Goal: Download file/media

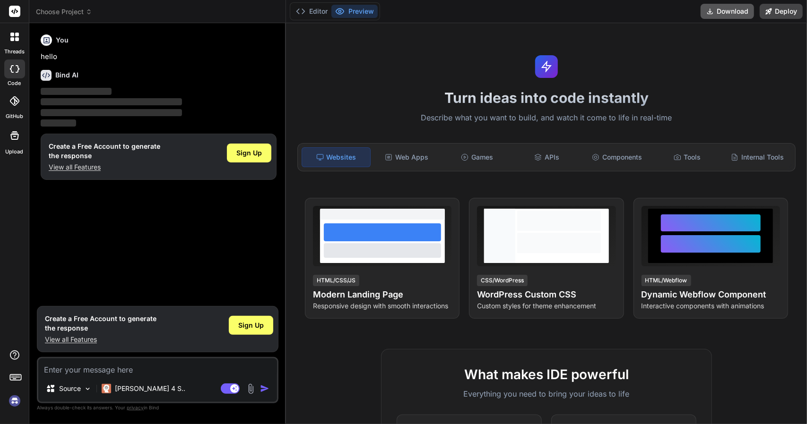
click at [725, 15] on button "Download" at bounding box center [726, 11] width 53 height 15
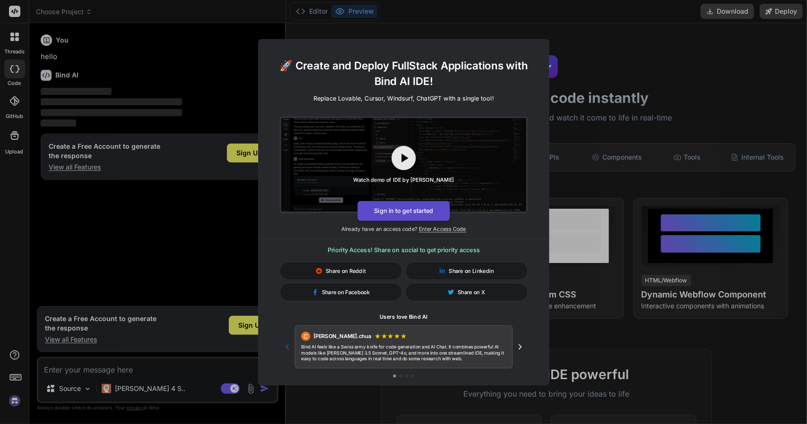
click at [411, 210] on button "Sign in to get started" at bounding box center [403, 211] width 92 height 20
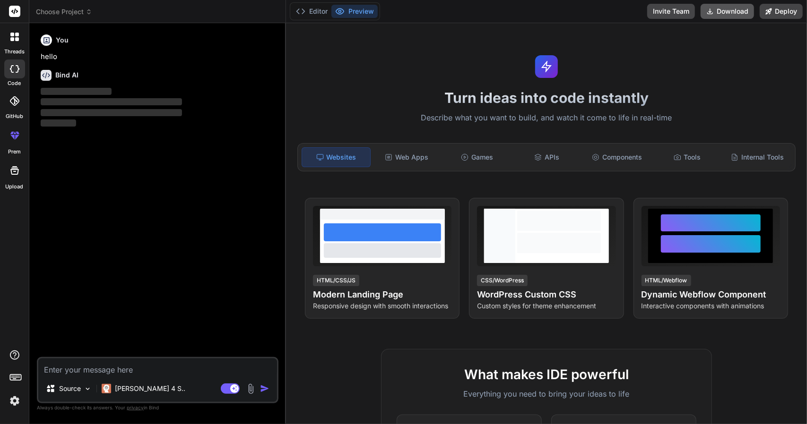
click at [726, 10] on button "Download" at bounding box center [726, 11] width 53 height 15
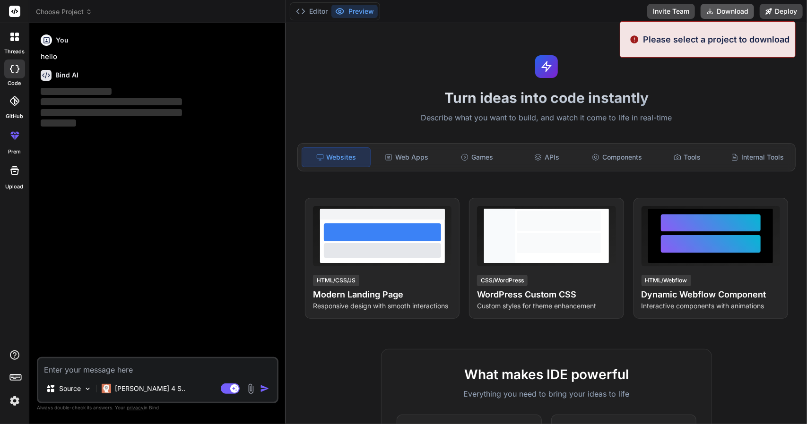
click at [726, 10] on button "Download" at bounding box center [726, 11] width 53 height 15
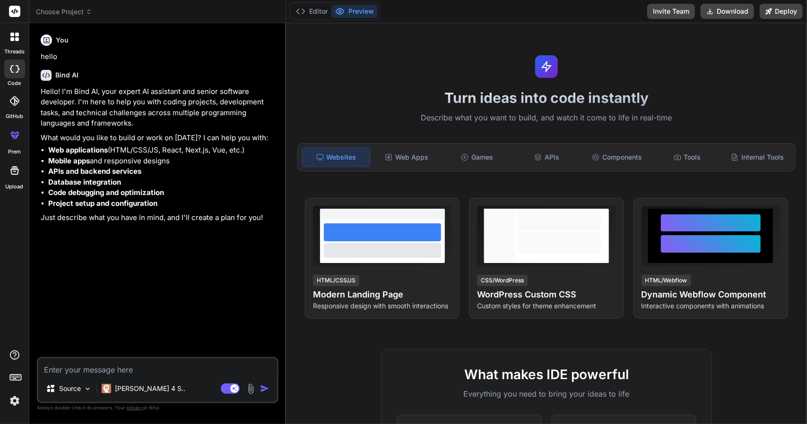
type textarea "x"
click at [15, 141] on div at bounding box center [14, 135] width 23 height 23
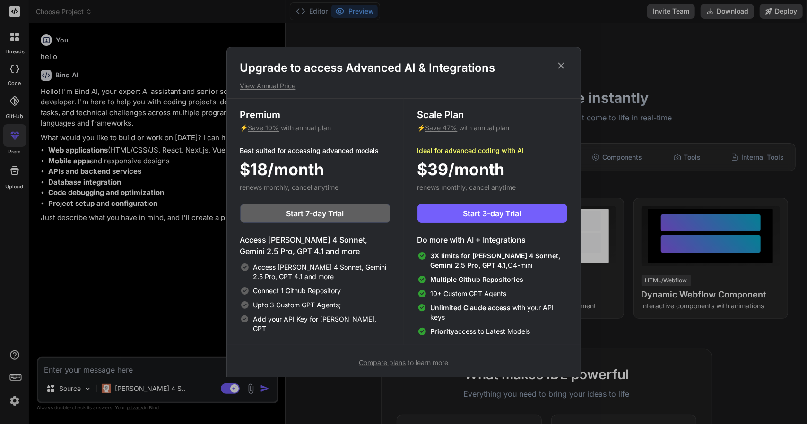
click at [563, 65] on icon at bounding box center [561, 65] width 10 height 10
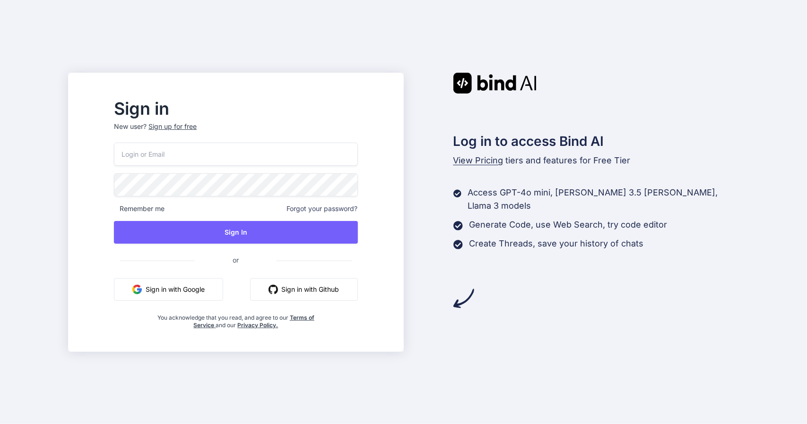
click at [197, 289] on button "Sign in with Google" at bounding box center [168, 289] width 109 height 23
